Goal: Task Accomplishment & Management: Complete application form

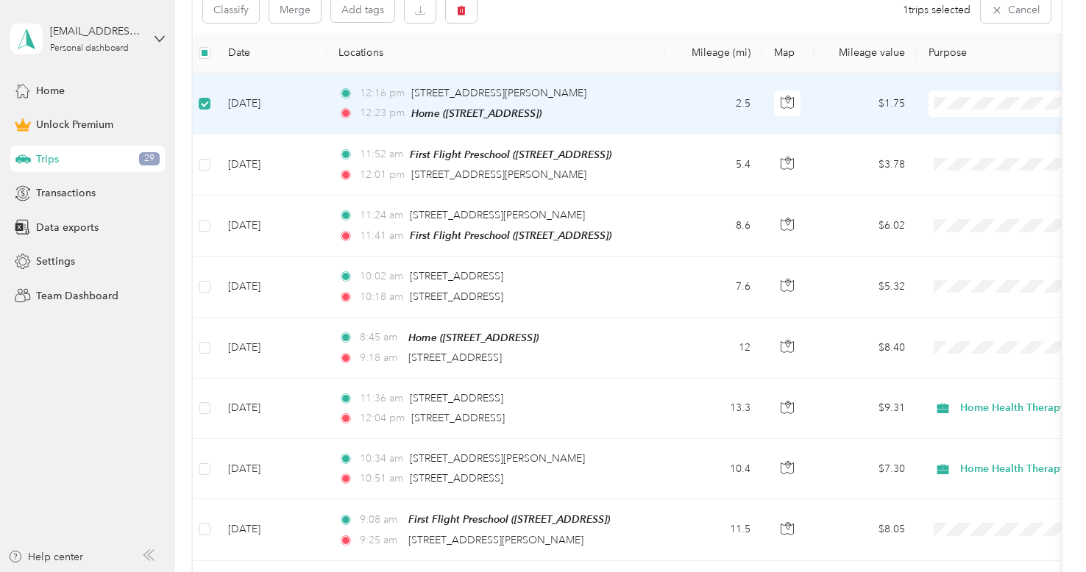
scroll to position [309, 0]
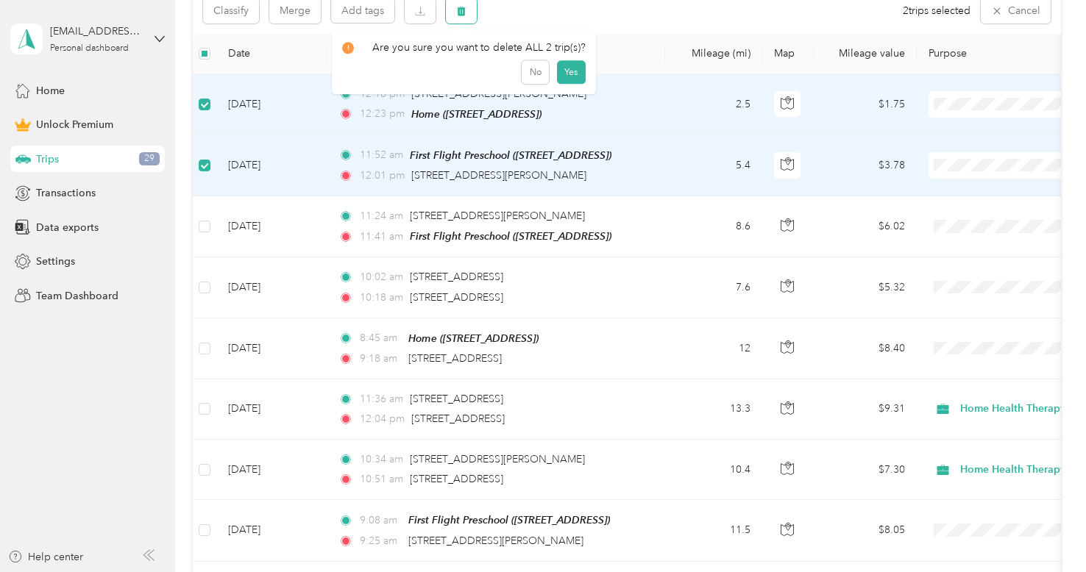
click at [463, 13] on icon "button" at bounding box center [461, 11] width 10 height 10
click at [565, 75] on button "Yes" at bounding box center [571, 72] width 29 height 24
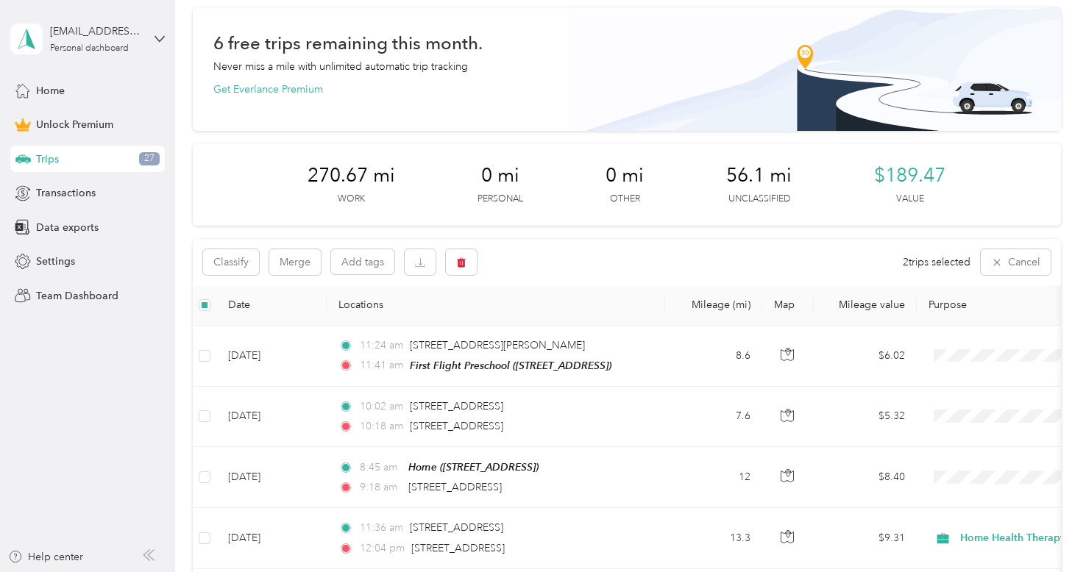
scroll to position [49, 0]
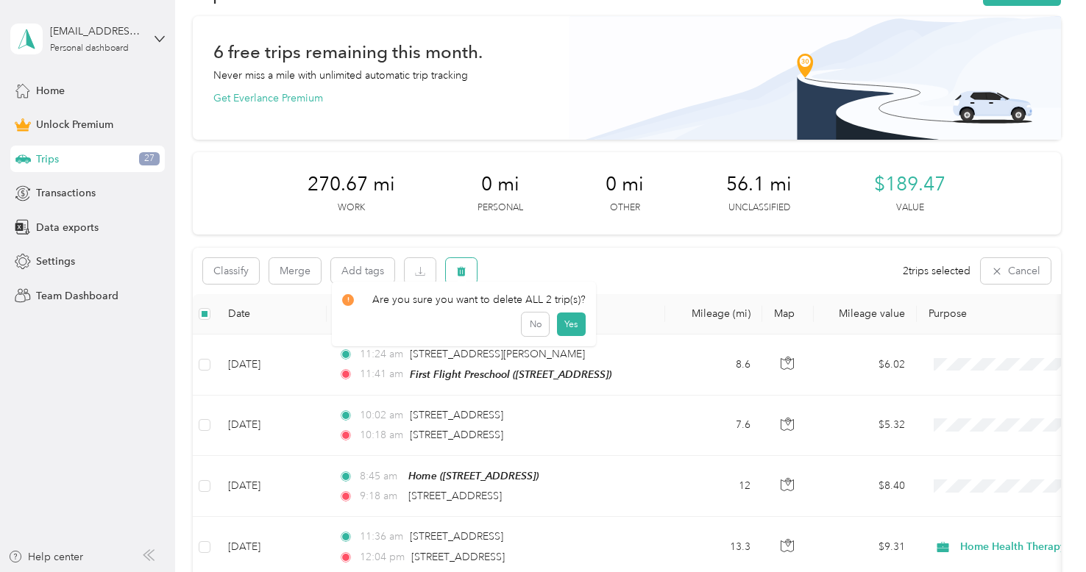
click at [466, 266] on icon "button" at bounding box center [461, 271] width 10 height 10
click at [562, 327] on button "Yes" at bounding box center [571, 332] width 29 height 24
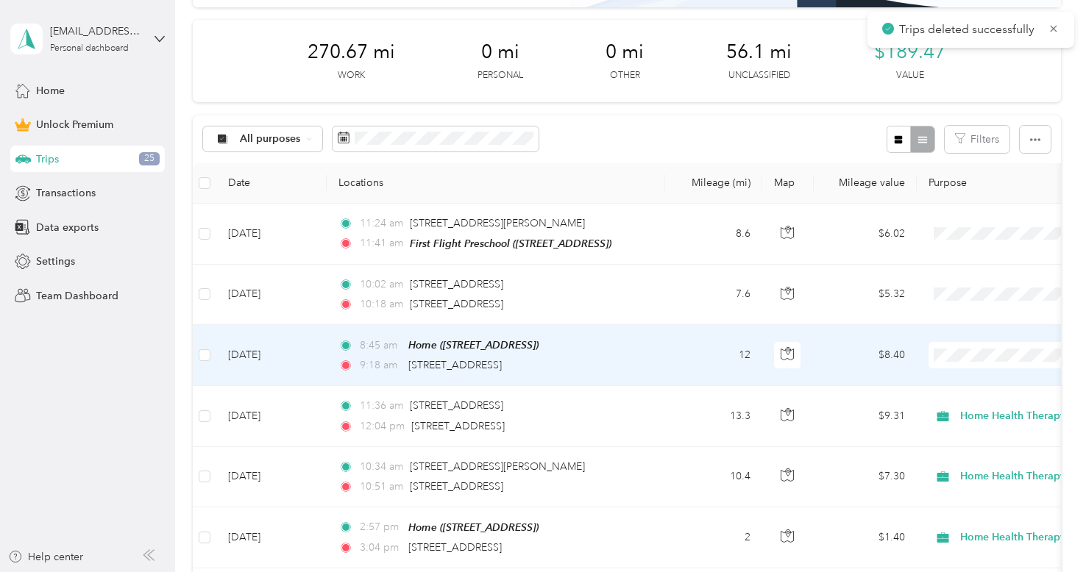
scroll to position [194, 0]
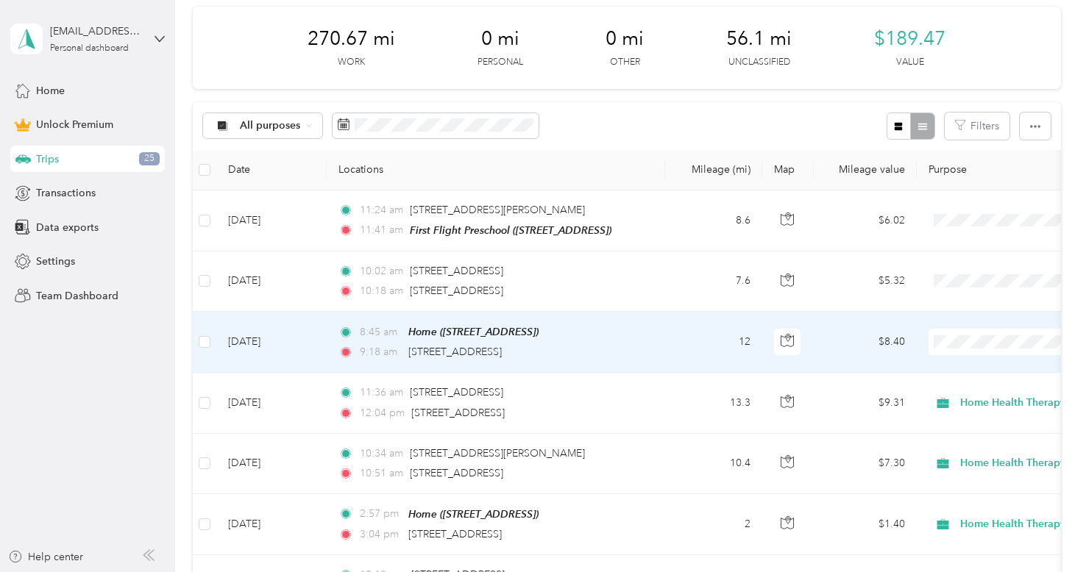
click at [325, 327] on td "[DATE]" at bounding box center [271, 342] width 110 height 61
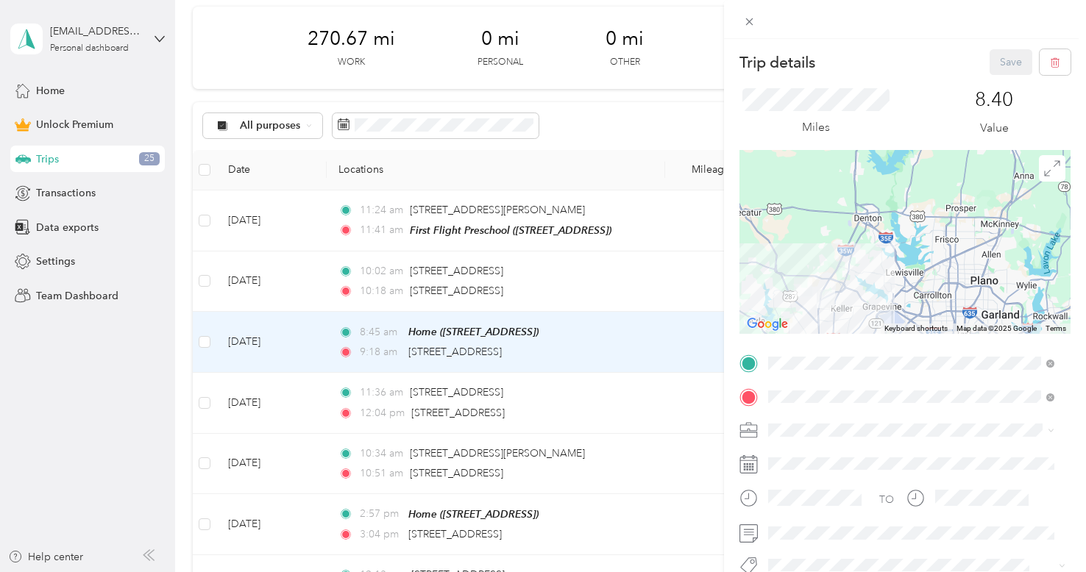
click at [841, 269] on span "Home Health Therapy" at bounding box center [824, 267] width 102 height 13
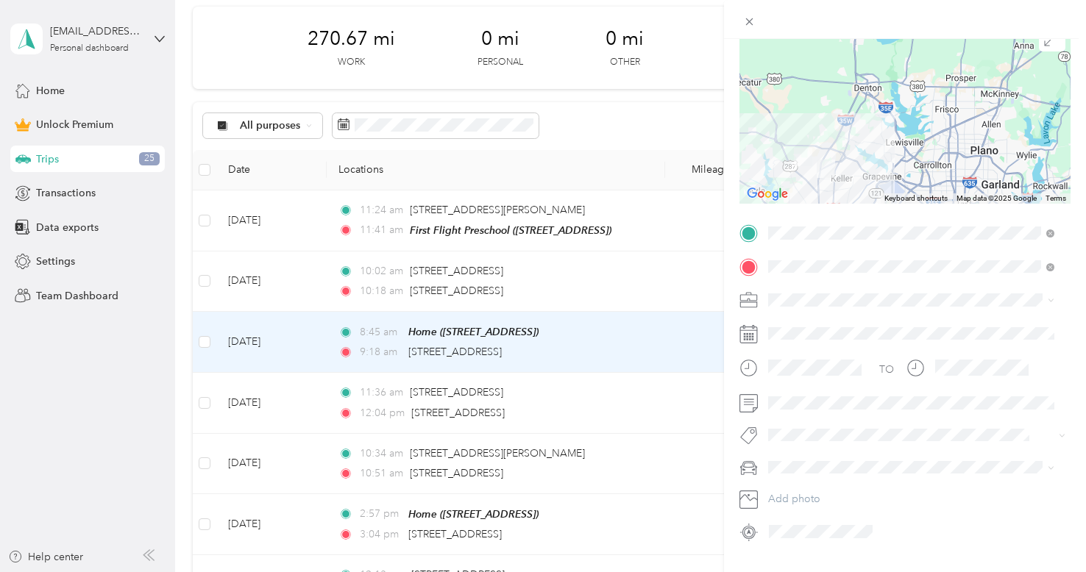
scroll to position [146, 0]
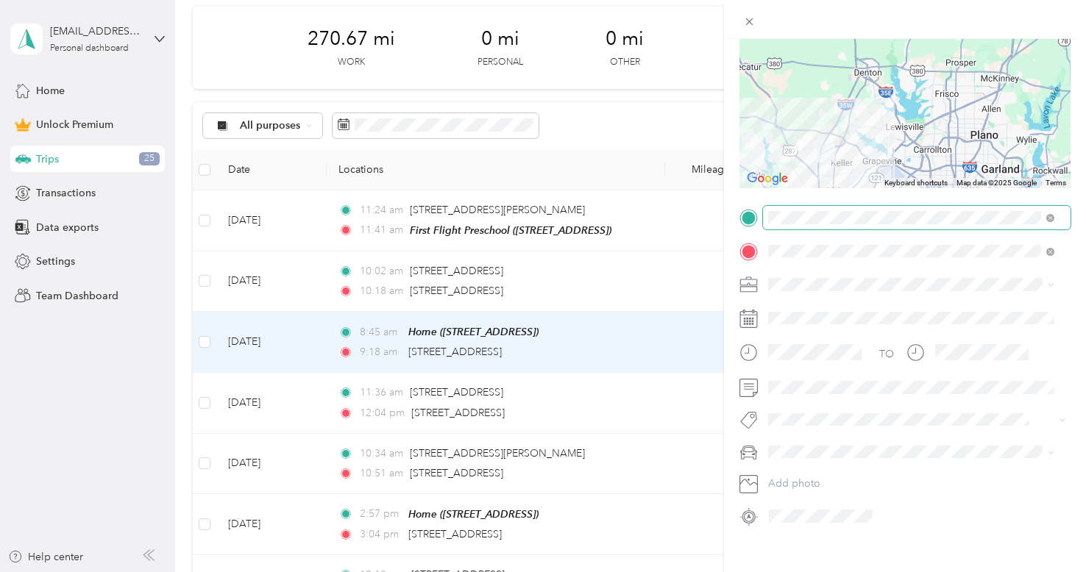
click at [868, 225] on span at bounding box center [917, 218] width 308 height 24
click at [209, 344] on div "Trip details Save This trip cannot be edited because it is either under review,…" at bounding box center [543, 286] width 1086 height 572
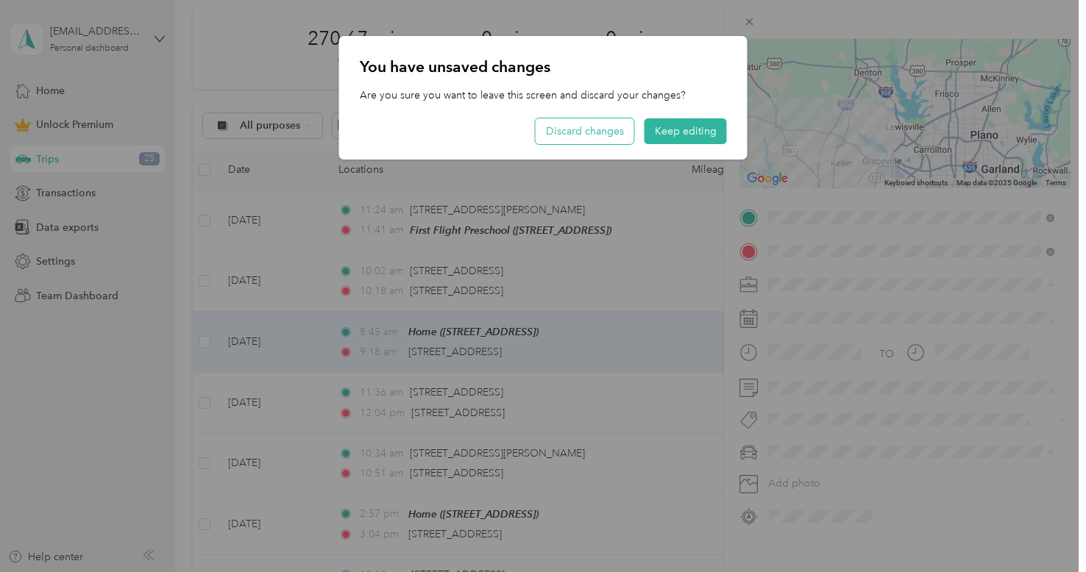
click at [609, 136] on button "Discard changes" at bounding box center [585, 131] width 99 height 26
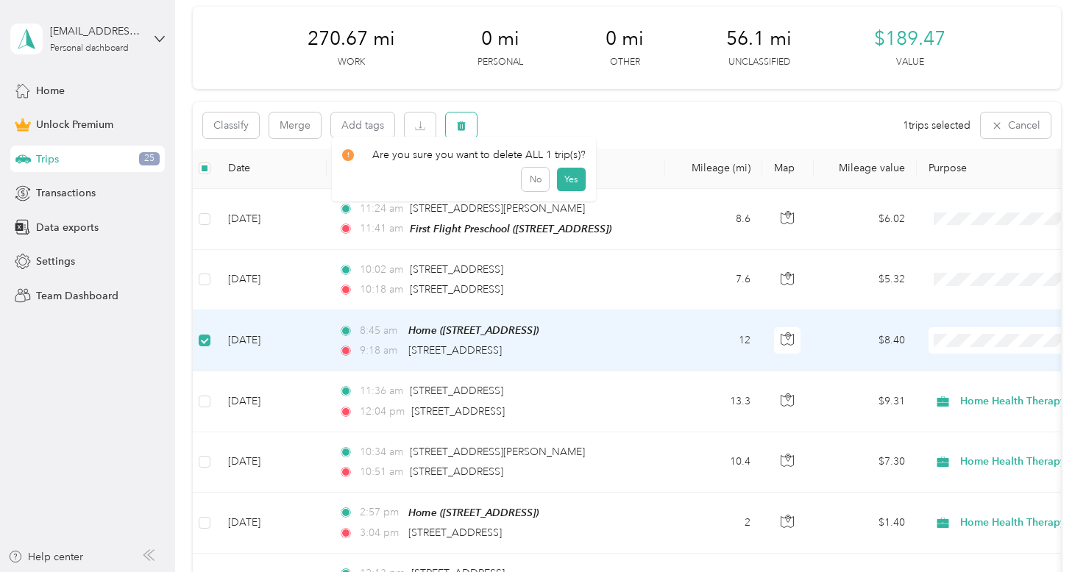
click at [461, 132] on button "button" at bounding box center [461, 126] width 31 height 26
click at [570, 193] on button "Yes" at bounding box center [571, 187] width 29 height 24
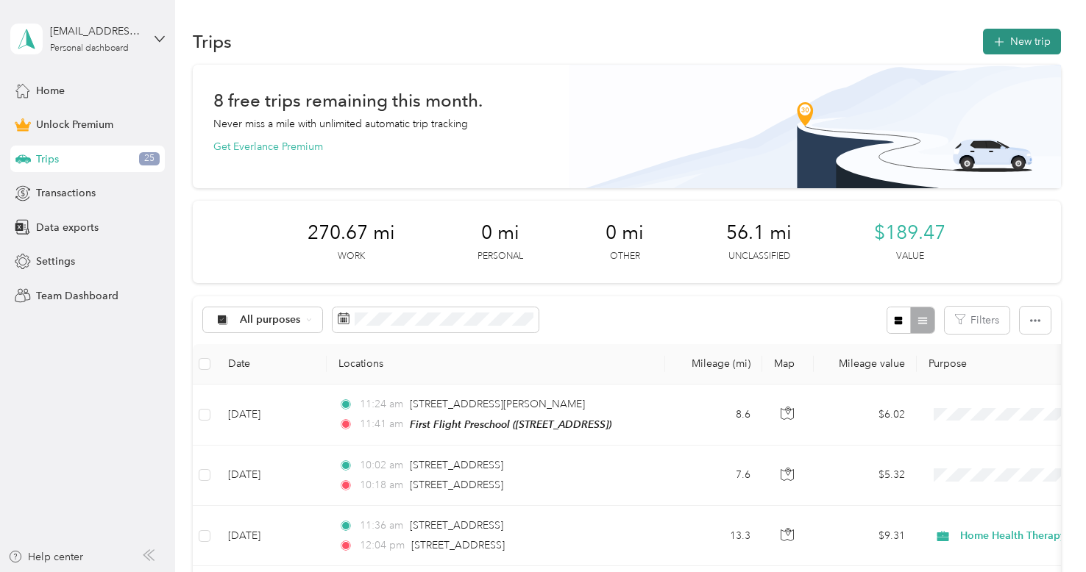
click at [1029, 52] on button "New trip" at bounding box center [1022, 42] width 78 height 26
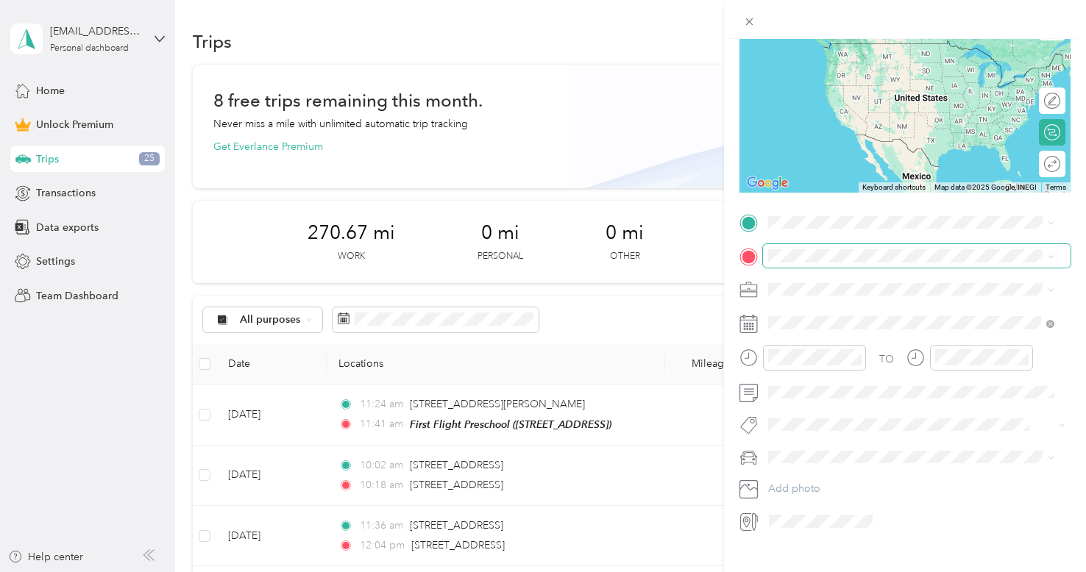
scroll to position [154, 0]
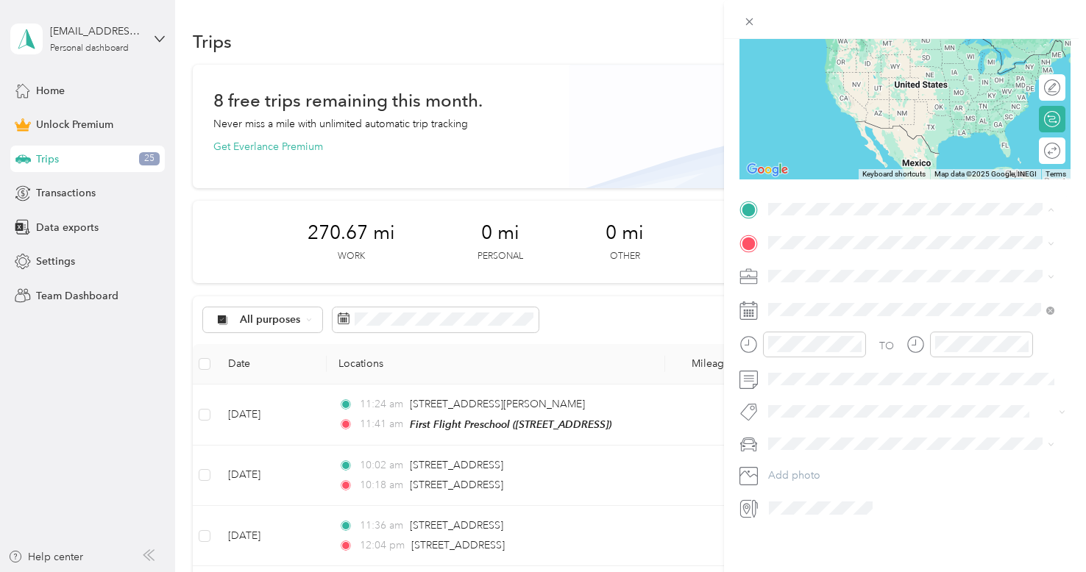
click at [819, 316] on div "First Flight Preschool [STREET_ADDRESS]" at bounding box center [847, 322] width 102 height 31
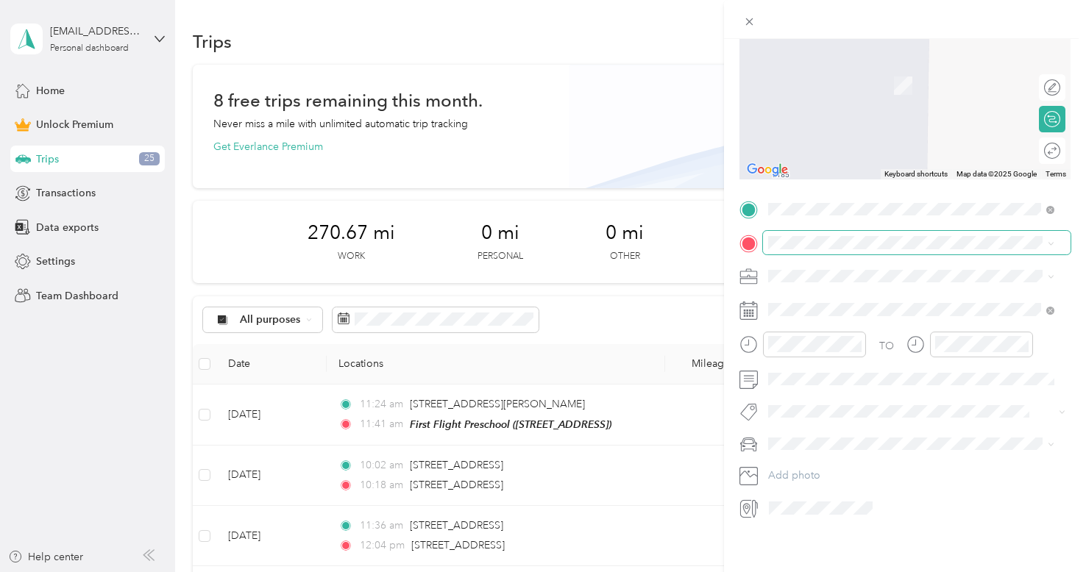
click at [820, 250] on span at bounding box center [917, 243] width 308 height 24
click at [835, 301] on span "[STREET_ADDRESS][US_STATE]" at bounding box center [869, 294] width 147 height 13
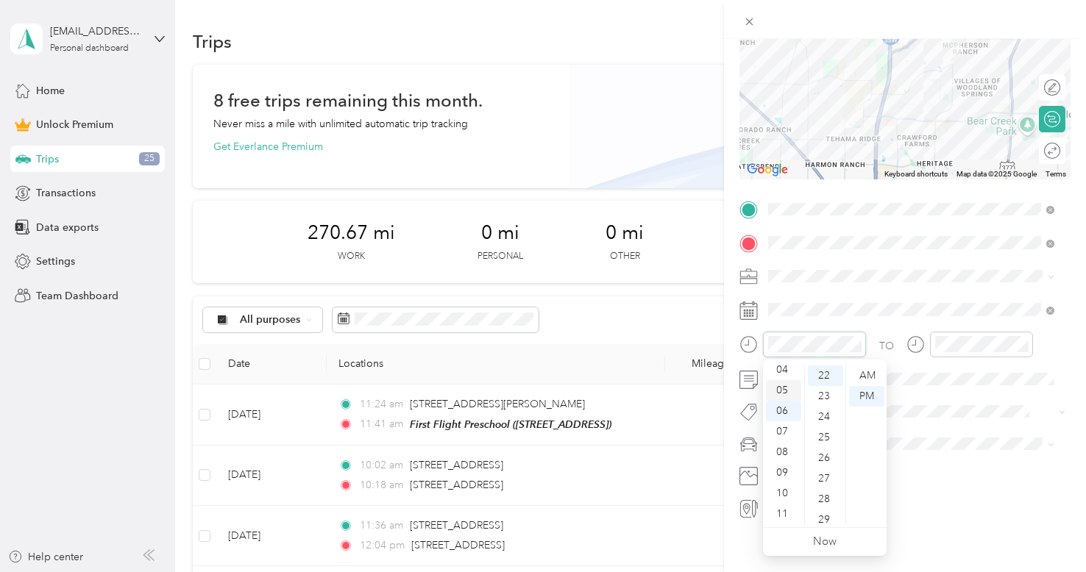
scroll to position [87, 0]
click at [781, 471] on div "09" at bounding box center [783, 474] width 35 height 21
click at [868, 376] on div "AM" at bounding box center [866, 376] width 35 height 21
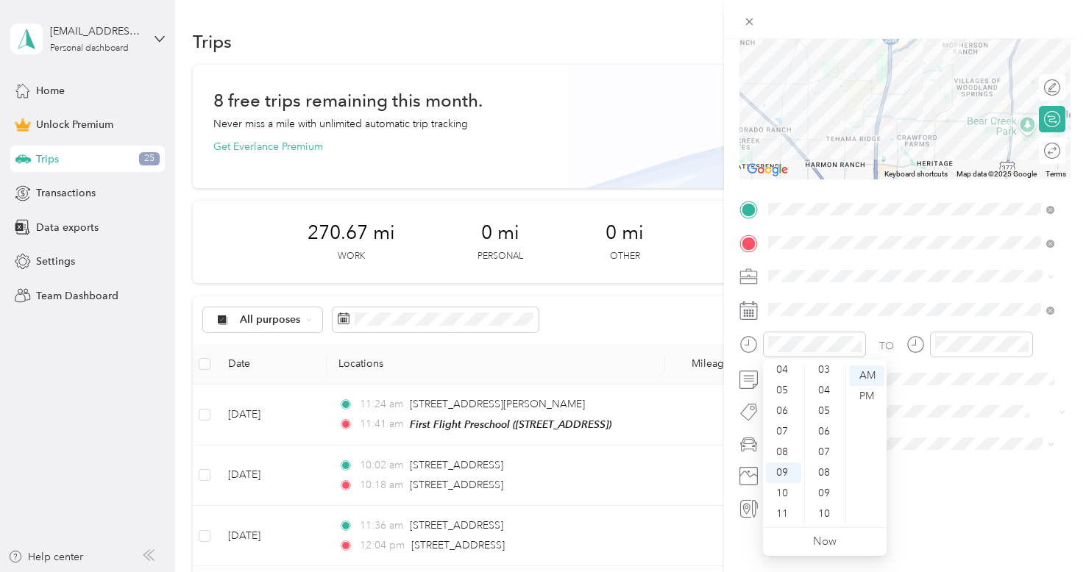
click at [826, 458] on div "07" at bounding box center [825, 452] width 35 height 21
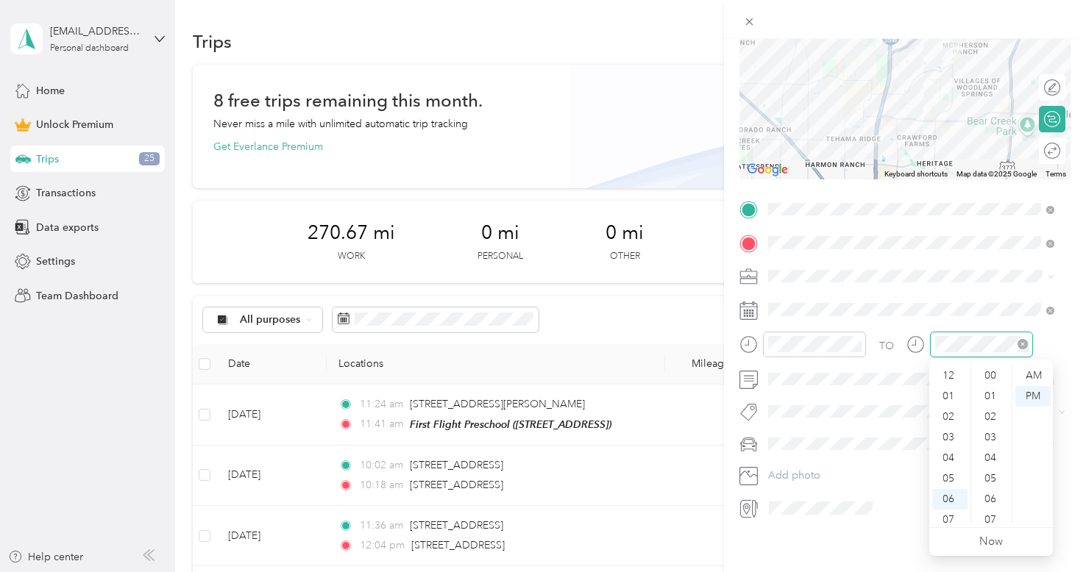
scroll to position [88, 0]
click at [923, 348] on div at bounding box center [969, 345] width 127 height 26
click at [943, 474] on div "09" at bounding box center [949, 473] width 35 height 21
click at [990, 375] on div "18" at bounding box center [991, 371] width 35 height 21
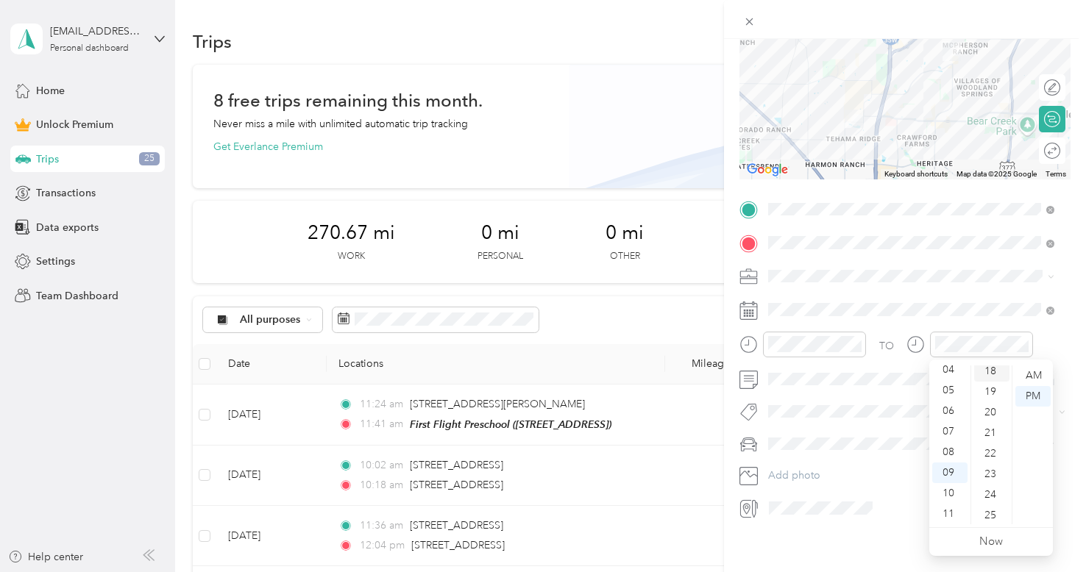
scroll to position [371, 0]
click at [1033, 379] on div "AM" at bounding box center [1032, 376] width 35 height 21
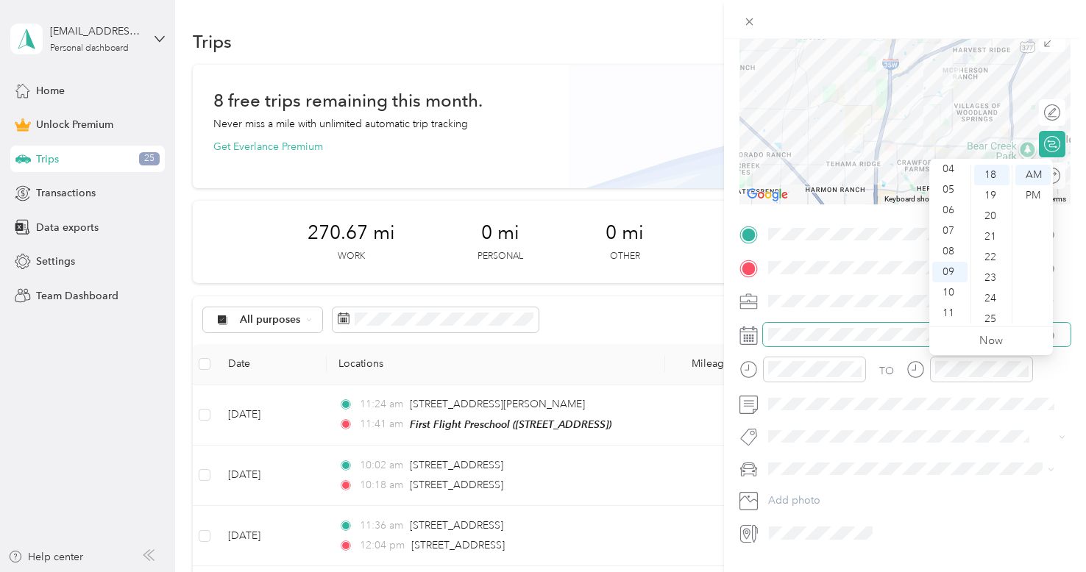
scroll to position [127, 0]
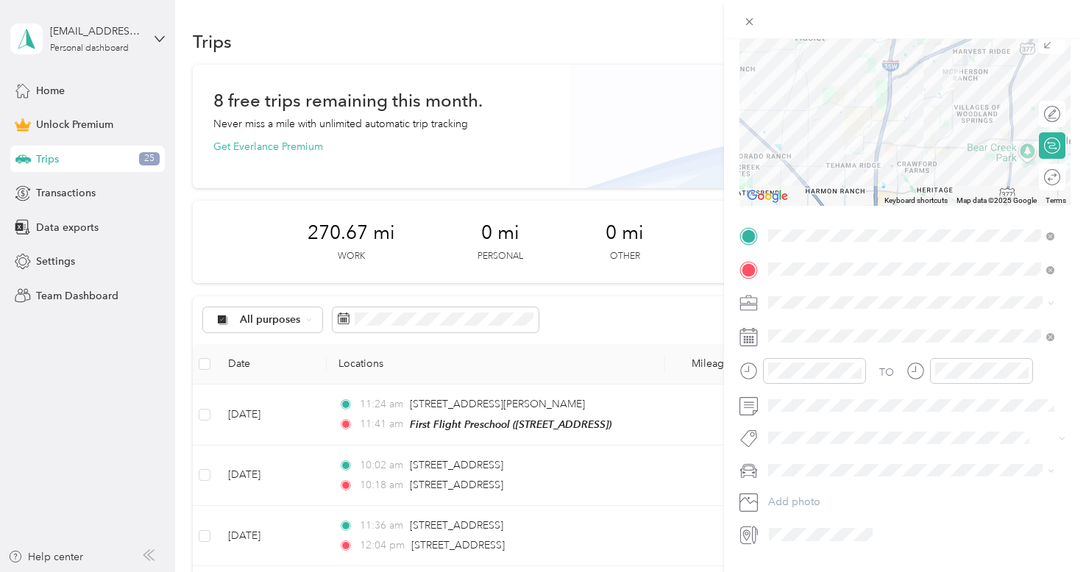
click at [802, 572] on div "New Trip Save This trip cannot be edited because it is either under review, app…" at bounding box center [539, 572] width 1079 height 0
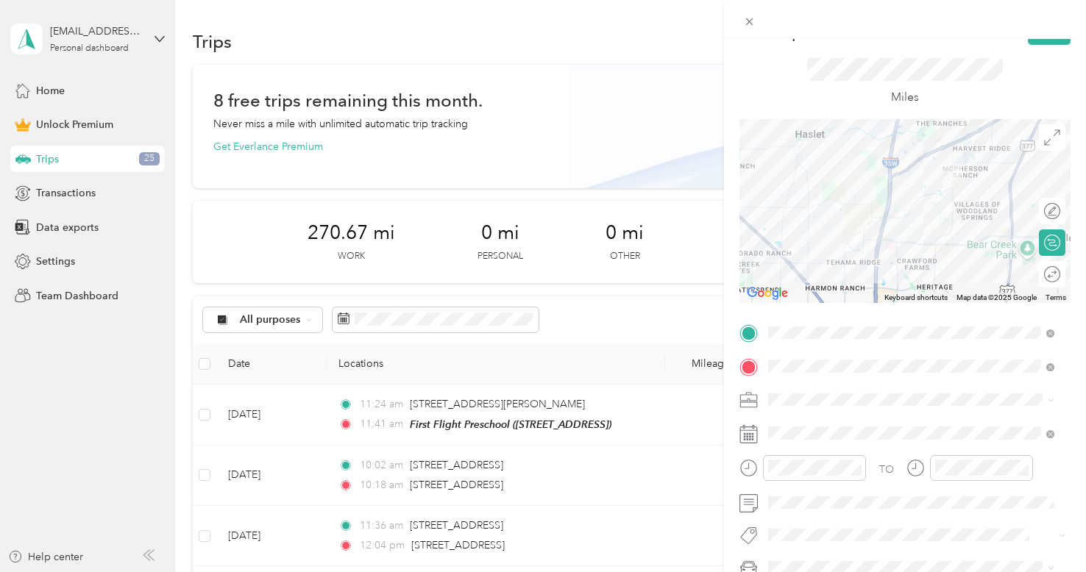
scroll to position [0, 0]
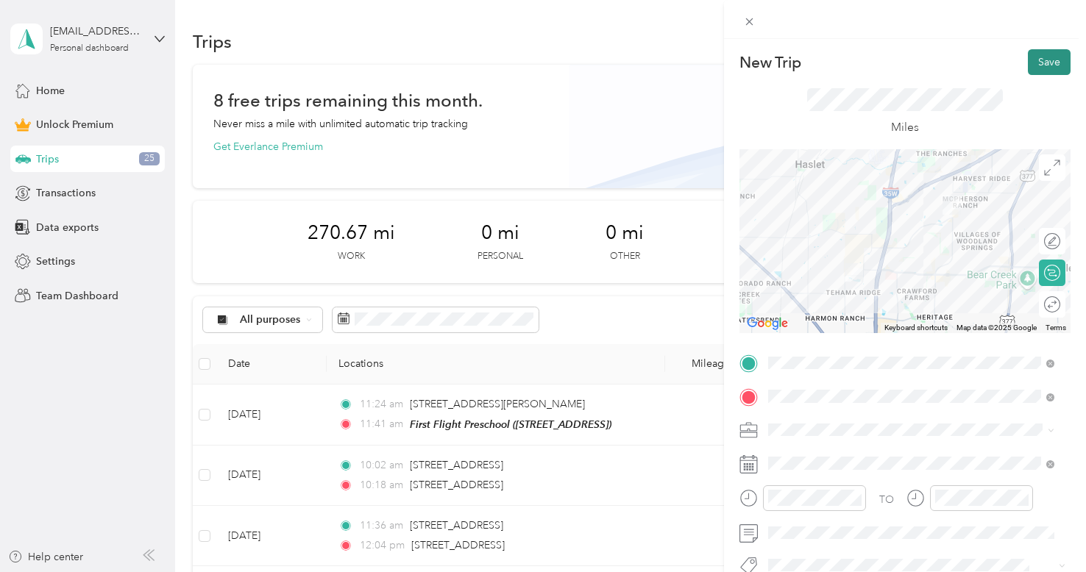
click at [1053, 61] on button "Save" at bounding box center [1049, 62] width 43 height 26
